Goal: Transaction & Acquisition: Purchase product/service

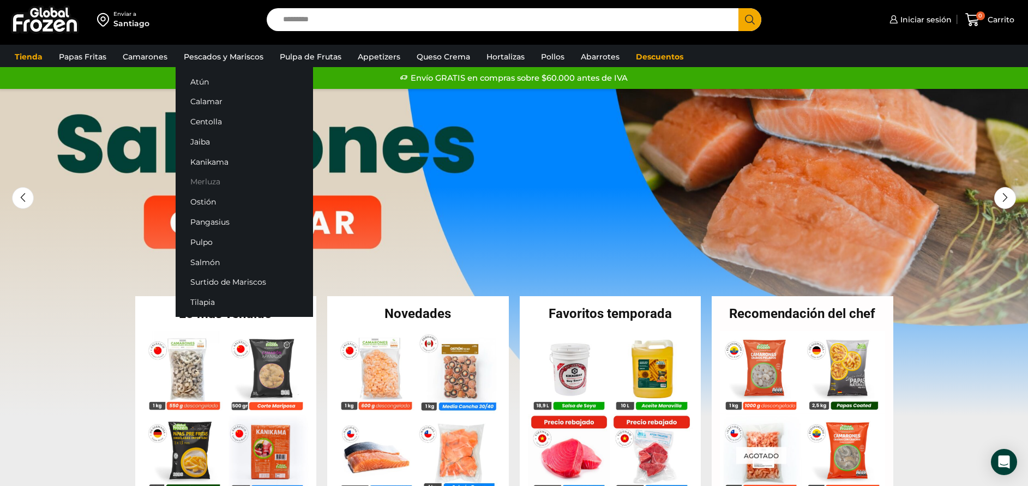
click at [218, 179] on link "Merluza" at bounding box center [244, 182] width 137 height 20
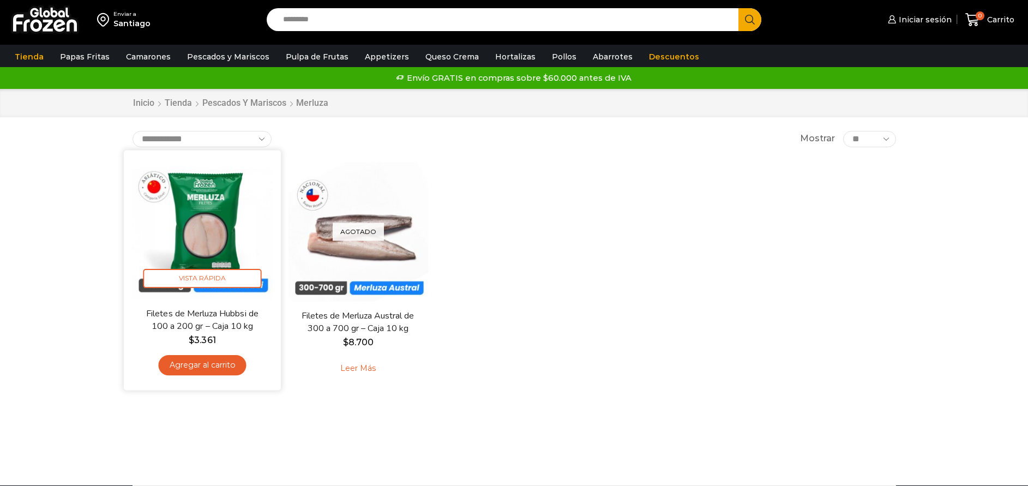
click at [235, 219] on img at bounding box center [202, 228] width 141 height 141
